Goal: Task Accomplishment & Management: Use online tool/utility

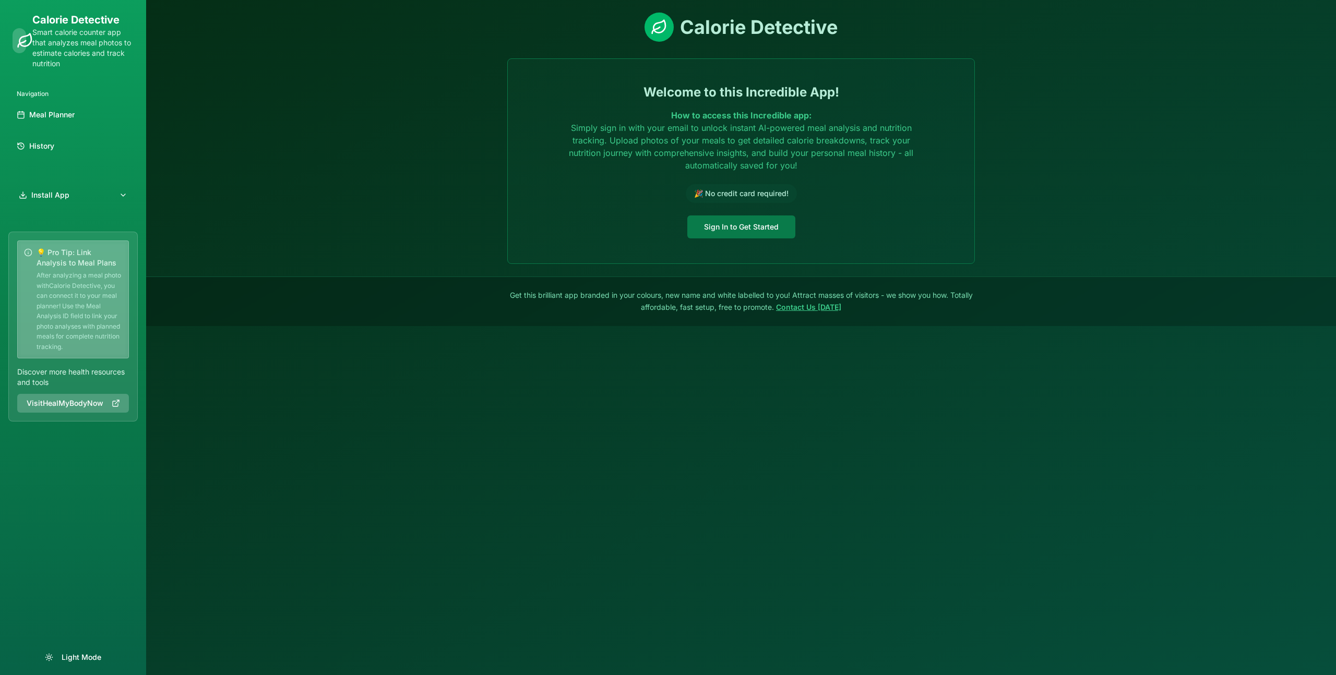
click at [734, 233] on button "Sign In to Get Started" at bounding box center [741, 227] width 108 height 23
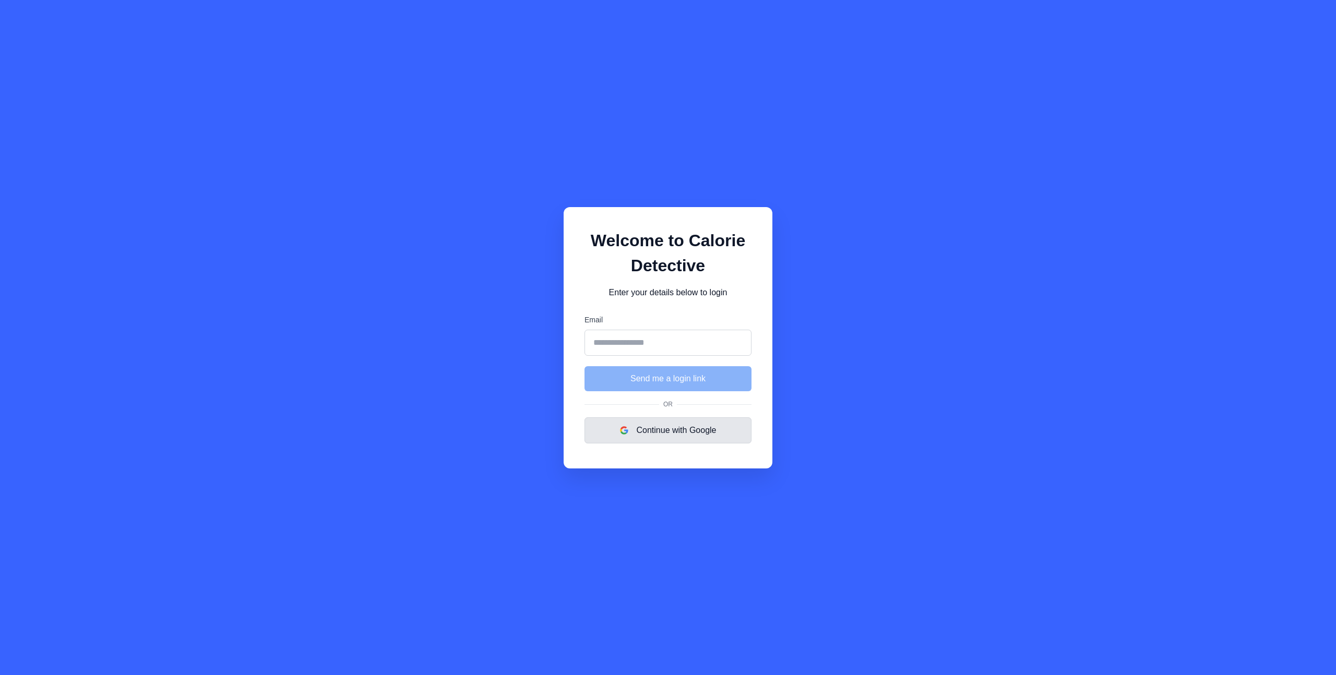
click at [671, 427] on button "Continue with Google" at bounding box center [668, 431] width 167 height 26
